Goal: Transaction & Acquisition: Obtain resource

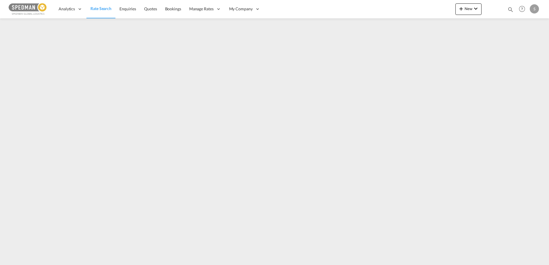
click at [95, 9] on span "Rate Search" at bounding box center [100, 8] width 21 height 5
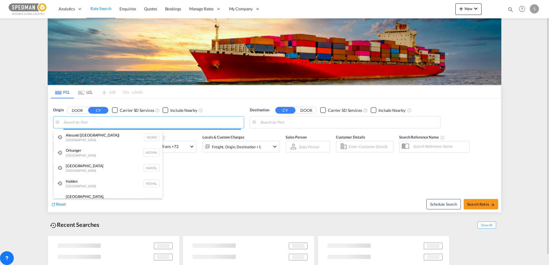
click at [118, 124] on body "Analytics Dashboard Rate Search Enquiries Quotes Bookings" at bounding box center [274, 132] width 549 height 265
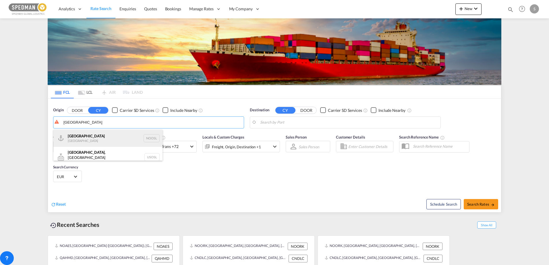
click at [97, 135] on div "[GEOGRAPHIC_DATA] [GEOGRAPHIC_DATA] NOOSL" at bounding box center [107, 138] width 109 height 17
type input "[GEOGRAPHIC_DATA], NOOSL"
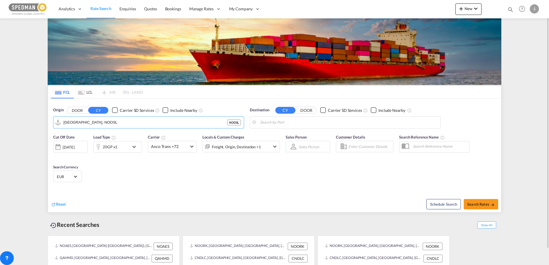
click at [304, 123] on body "Analytics Dashboard Rate Search Enquiries Quotes Bookings" at bounding box center [274, 132] width 549 height 265
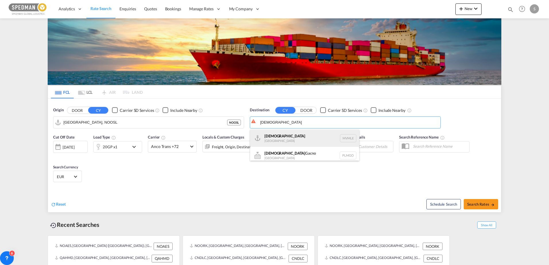
click at [288, 139] on div "[DEMOGRAPHIC_DATA] [GEOGRAPHIC_DATA] MVMLE" at bounding box center [304, 138] width 109 height 17
type input "[DEMOGRAPHIC_DATA], MVMLE"
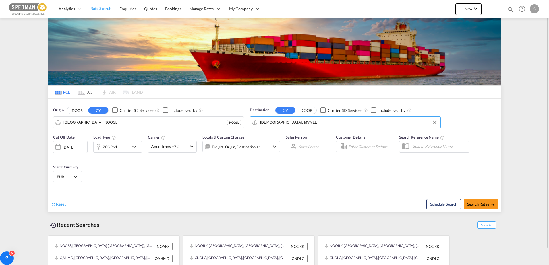
click at [131, 146] on md-icon "icon-chevron-down" at bounding box center [136, 147] width 10 height 7
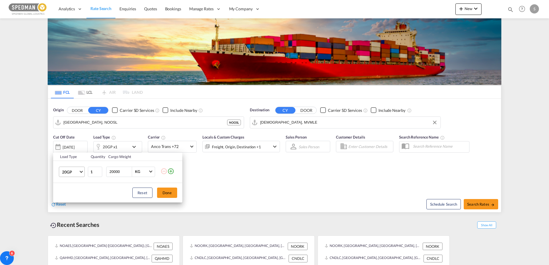
click at [78, 175] on span "20GP" at bounding box center [70, 172] width 17 height 6
click at [71, 187] on div "40GP" at bounding box center [67, 186] width 10 height 6
click at [164, 193] on button "Done" at bounding box center [167, 193] width 20 height 10
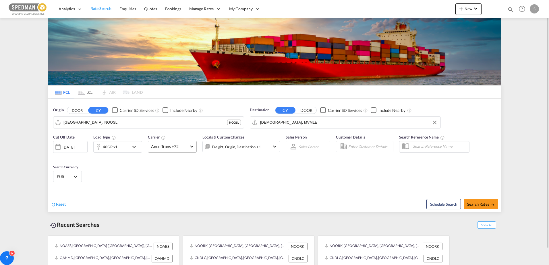
click at [181, 145] on span "Anco Trans +72" at bounding box center [169, 147] width 37 height 6
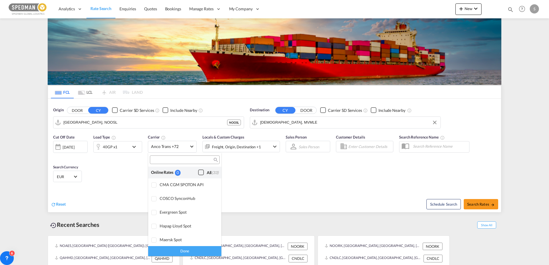
click at [198, 172] on div "Checkbox No Ink" at bounding box center [201, 173] width 6 height 6
click at [183, 250] on div "Done" at bounding box center [184, 251] width 73 height 10
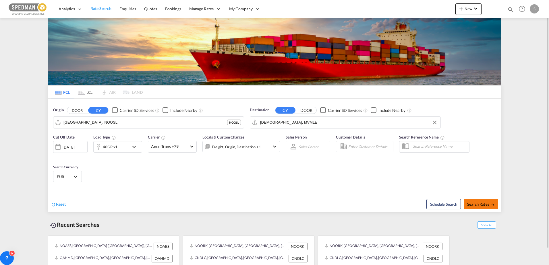
click at [475, 202] on span "Search Rates" at bounding box center [481, 204] width 28 height 5
type input "NOOSL to MVMLE / [DATE]"
